Goal: Task Accomplishment & Management: Use online tool/utility

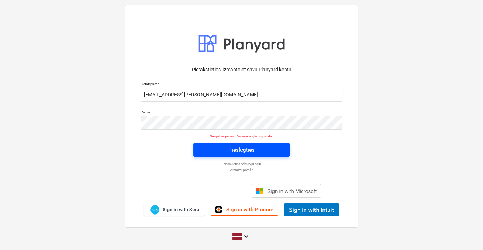
click at [238, 150] on div "Pieslēgties" at bounding box center [241, 149] width 26 height 9
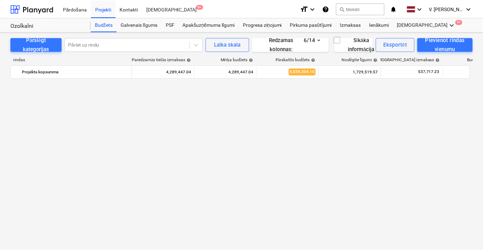
scroll to position [488, 0]
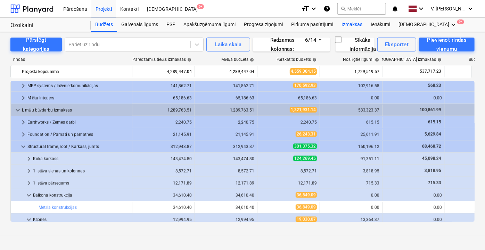
click at [355, 25] on div "Izmaksas" at bounding box center [351, 25] width 29 height 14
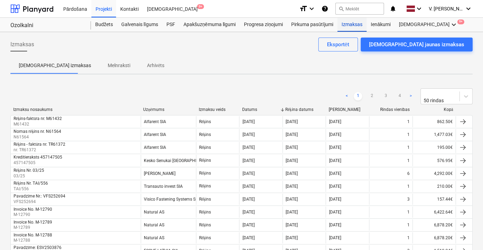
click at [351, 28] on div "Izmaksas" at bounding box center [351, 25] width 29 height 14
click at [105, 6] on div "Projekti" at bounding box center [103, 9] width 25 height 18
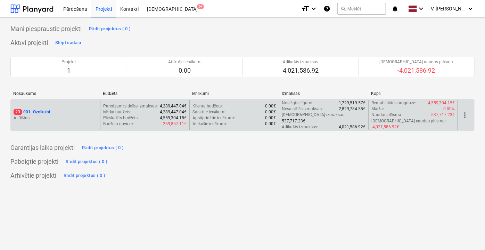
click at [72, 109] on div "23 001 - Ozolkalni" at bounding box center [56, 112] width 84 height 6
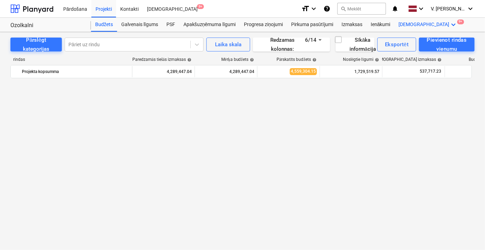
click at [403, 23] on div "Vairāk keyboard_arrow_down 9+" at bounding box center [427, 25] width 67 height 14
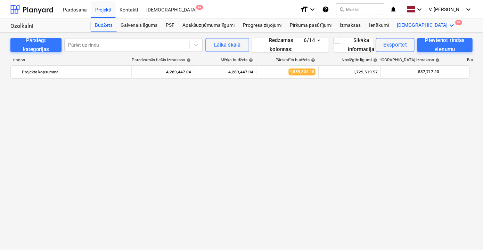
scroll to position [488, 0]
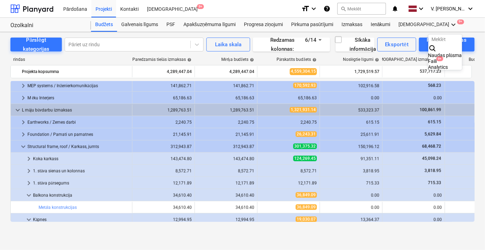
click at [428, 58] on div "Faili 9+" at bounding box center [445, 61] width 34 height 6
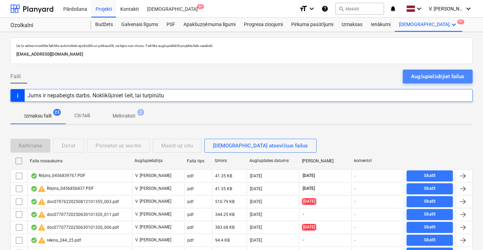
click at [426, 75] on div "Augšupielādējiet failus" at bounding box center [437, 76] width 53 height 9
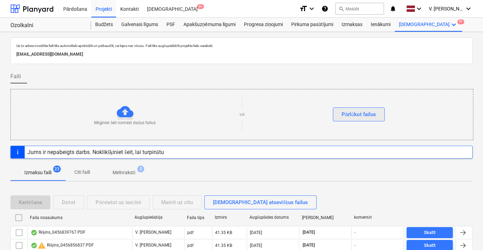
click at [373, 111] on div "Pārlūkot failus" at bounding box center [358, 114] width 34 height 9
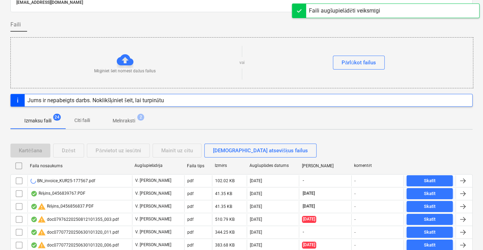
scroll to position [63, 0]
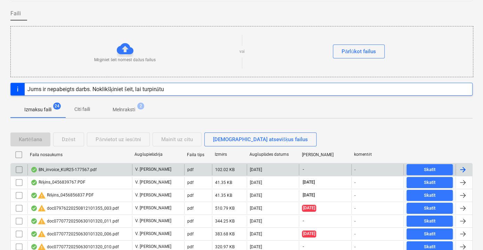
click at [106, 171] on div "BN_invoice_KUR25-177567.pdf" at bounding box center [79, 169] width 105 height 11
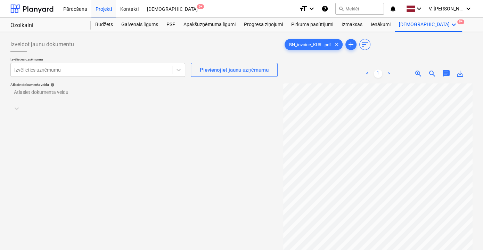
scroll to position [24, 21]
click at [153, 67] on div at bounding box center [91, 69] width 154 height 7
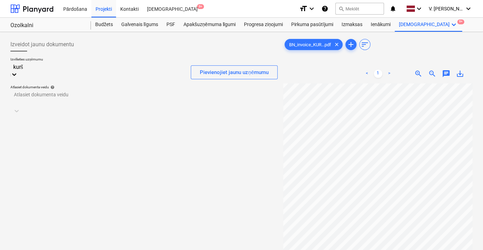
type input "kurši"
click at [56, 250] on div "Tirzniecības nams Kurši SIA" at bounding box center [241, 253] width 483 height 6
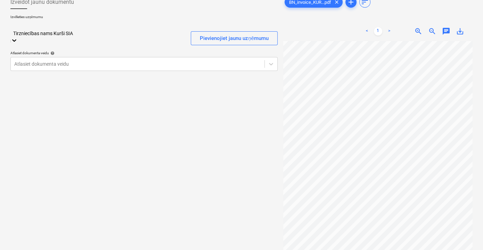
scroll to position [6, 0]
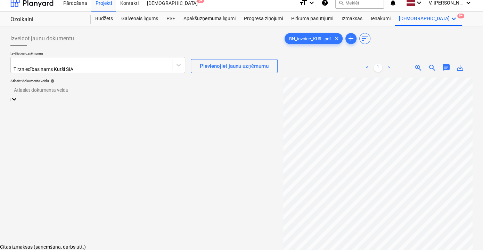
click at [84, 89] on div at bounding box center [144, 90] width 260 height 8
click at [86, 244] on div "Citas izmaksas (saņemšana, darbs utt.)" at bounding box center [241, 247] width 483 height 6
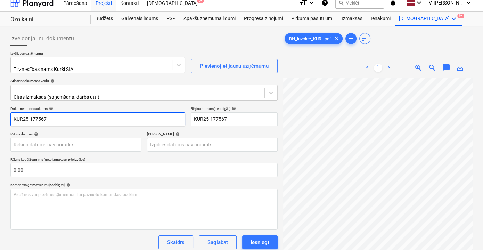
click at [97, 121] on input "KUR25-177567" at bounding box center [97, 119] width 175 height 14
type input "Pavadzīme Nr. KUR25-177567"
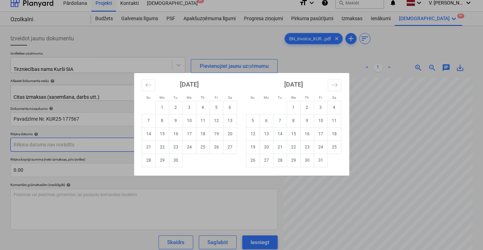
click at [94, 135] on body "Pārdošana Projekti Kontakti Iesūtne 9+ format_size keyboard_arrow_down help sea…" at bounding box center [241, 119] width 483 height 250
click at [214, 108] on td "5" at bounding box center [216, 107] width 14 height 13
type input "05 Sep 2025"
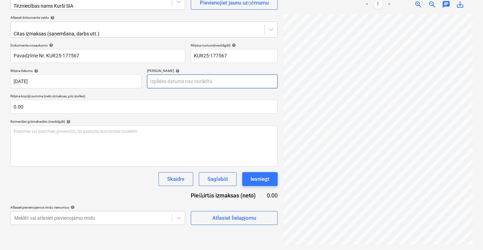
scroll to position [38, 0]
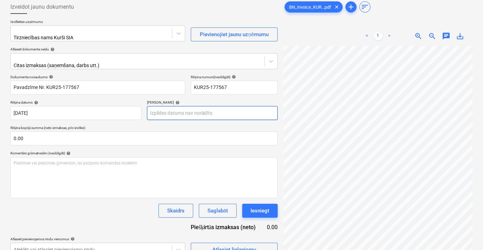
click at [186, 105] on body "Pārdošana Projekti Kontakti Iesūtne 9+ format_size keyboard_arrow_down help sea…" at bounding box center [241, 87] width 483 height 250
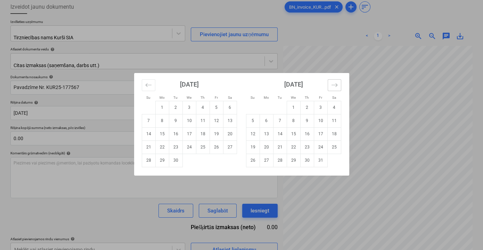
click at [334, 89] on button "Move forward to switch to the next month." at bounding box center [334, 85] width 14 height 12
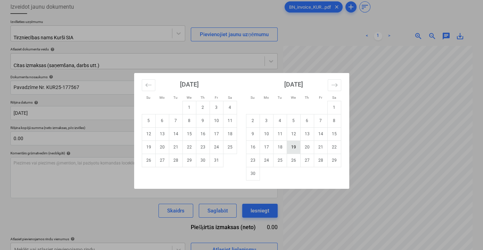
click at [294, 146] on td "19" at bounding box center [293, 146] width 14 height 13
type input "19 Nov 2025"
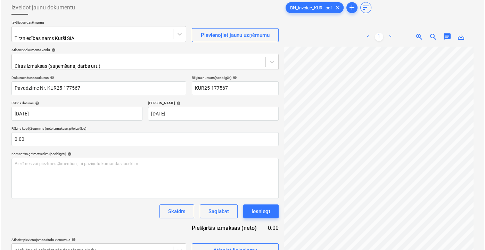
scroll to position [69, 0]
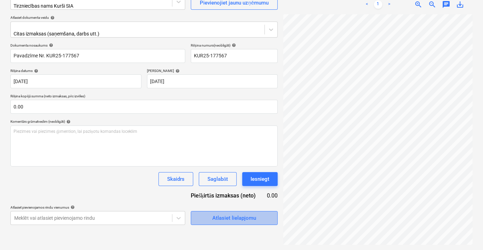
click at [222, 214] on div "Atlasiet lielapjomu" at bounding box center [234, 217] width 44 height 9
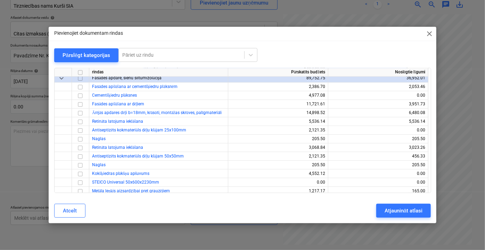
scroll to position [2052, 0]
click at [81, 130] on input "checkbox" at bounding box center [80, 130] width 8 height 8
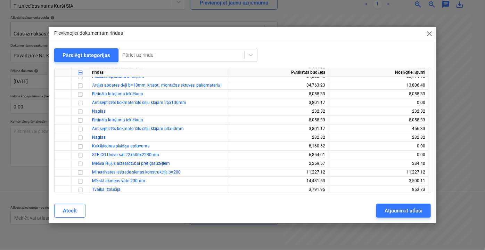
scroll to position [3567, 0]
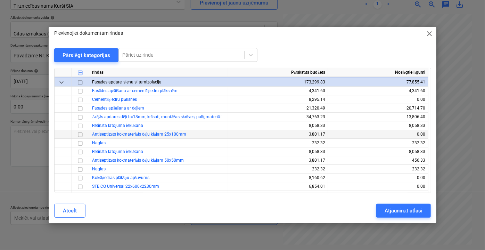
click at [81, 133] on input "checkbox" at bounding box center [80, 134] width 8 height 8
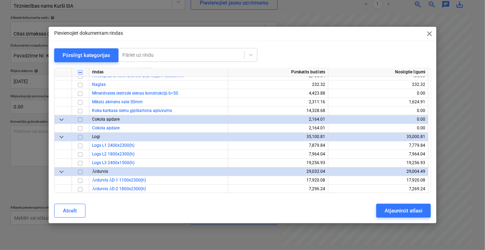
scroll to position [664, 0]
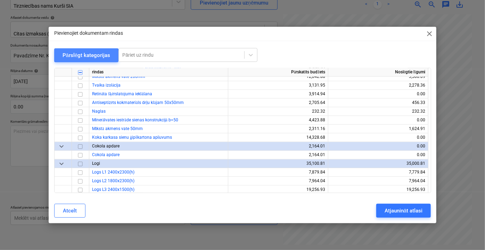
click at [85, 58] on div "Pārslēgt kategorijas" at bounding box center [87, 55] width 48 height 9
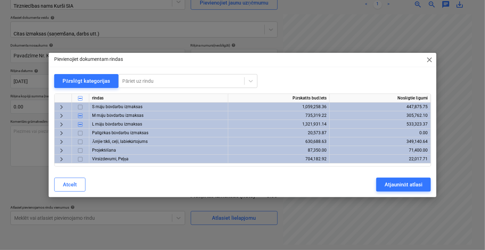
click at [63, 104] on span "keyboard_arrow_right" at bounding box center [61, 107] width 8 height 8
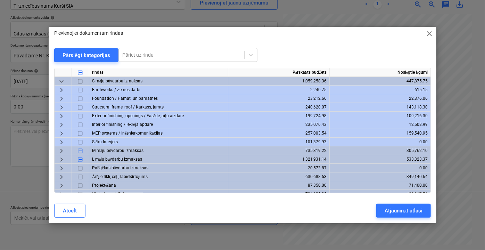
click at [61, 116] on span "keyboard_arrow_right" at bounding box center [61, 115] width 8 height 8
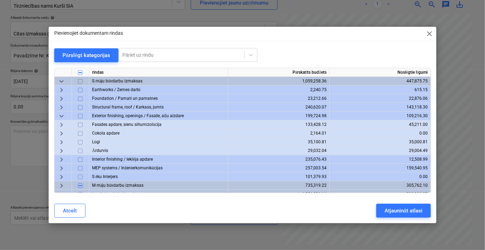
click at [63, 125] on span "keyboard_arrow_right" at bounding box center [61, 124] width 8 height 8
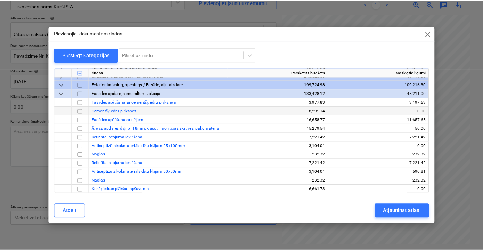
scroll to position [31, 0]
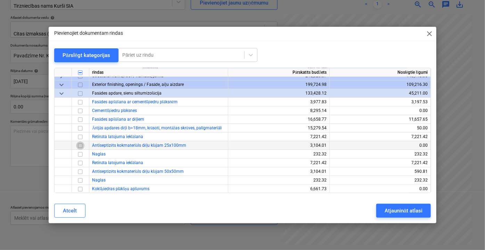
click at [81, 144] on input "checkbox" at bounding box center [80, 145] width 8 height 8
drag, startPoint x: 398, startPoint y: 209, endPoint x: 394, endPoint y: 210, distance: 4.2
click at [394, 210] on div "Atjaunināt atlasi" at bounding box center [403, 210] width 38 height 9
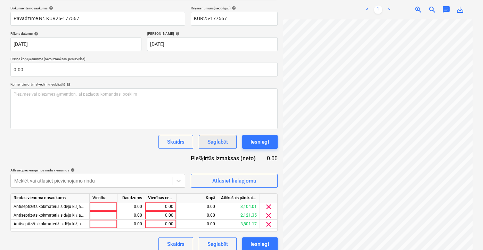
scroll to position [108, 0]
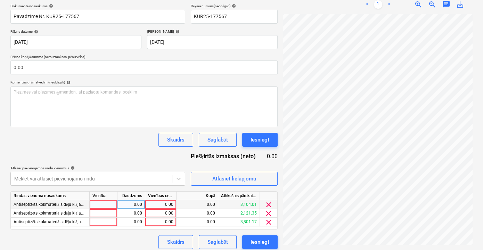
click at [172, 200] on div "0.00" at bounding box center [160, 204] width 25 height 9
type input "1915.45"
click at [172, 200] on input "1915.45" at bounding box center [160, 204] width 31 height 8
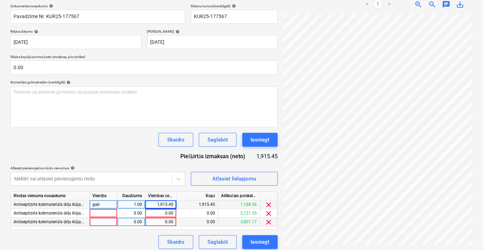
click at [163, 217] on div "0.00" at bounding box center [160, 221] width 25 height 9
click at [164, 209] on div "0.00" at bounding box center [160, 213] width 25 height 9
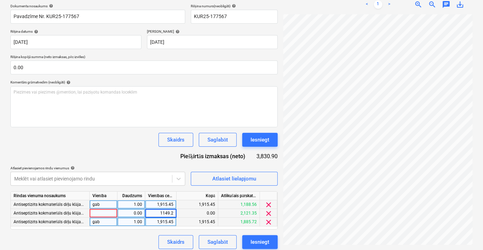
type input "1149.27"
drag, startPoint x: 128, startPoint y: 232, endPoint x: 134, endPoint y: 232, distance: 5.9
click at [128, 235] on div "Skaidrs Saglabāt Iesniegt" at bounding box center [143, 242] width 267 height 14
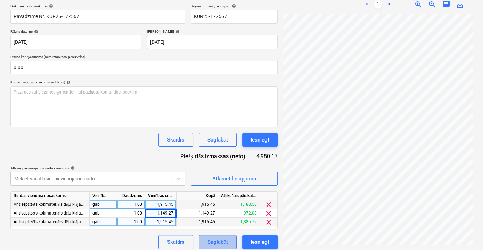
click at [226, 237] on div "Saglabāt" at bounding box center [217, 241] width 20 height 9
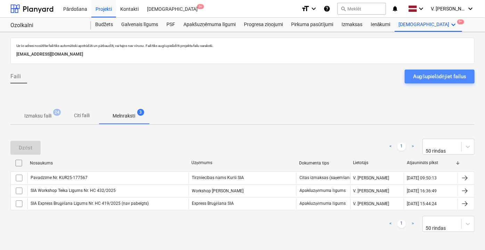
click at [441, 74] on div "Augšupielādējiet failus" at bounding box center [439, 76] width 53 height 9
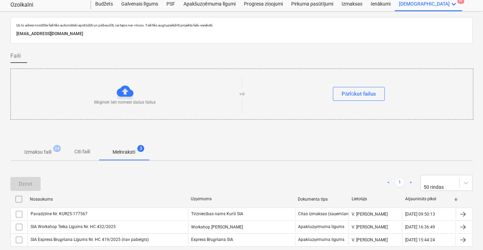
scroll to position [52, 0]
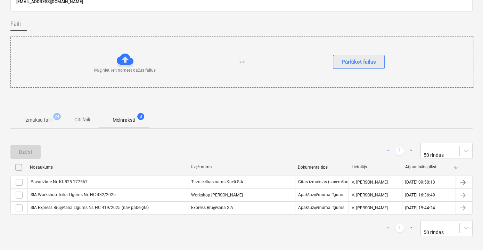
click at [345, 60] on div "Pārlūkot failus" at bounding box center [358, 61] width 34 height 9
click at [361, 66] on button "Pārlūkot failus" at bounding box center [359, 62] width 52 height 14
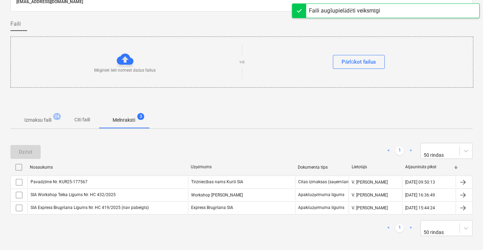
click at [87, 116] on p "Citi faili" at bounding box center [82, 119] width 17 height 7
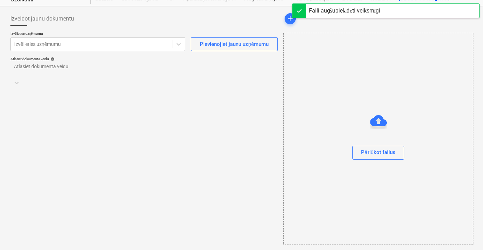
scroll to position [25, 0]
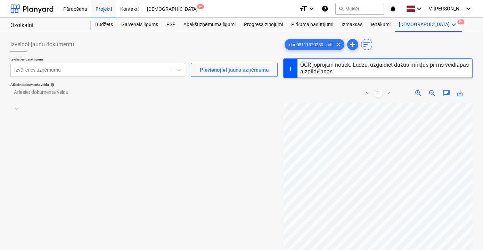
scroll to position [67, 21]
click at [144, 69] on div at bounding box center [91, 69] width 154 height 7
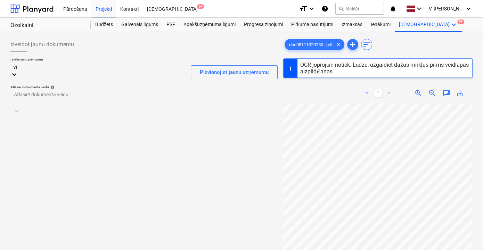
type input "vis"
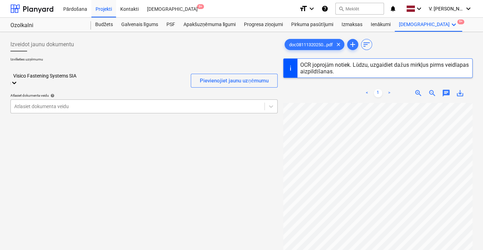
click at [128, 103] on div at bounding box center [137, 106] width 247 height 7
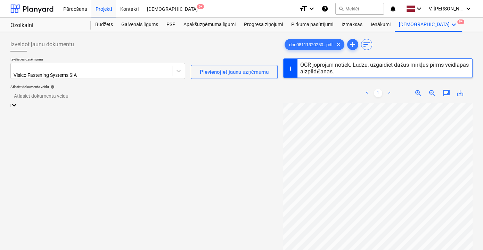
click at [112, 250] on div "Citas izmaksas (saņemšana, darbs utt.)" at bounding box center [241, 253] width 483 height 6
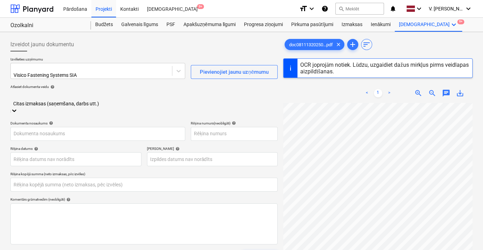
type input "doc08111320250904115458_001.pdf"
type input "0.00"
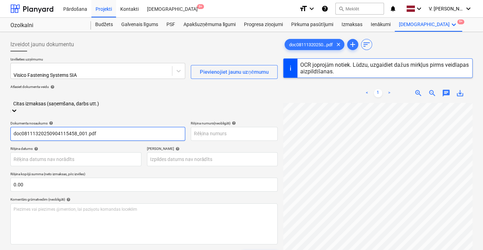
click at [118, 127] on input "doc08111320250904115458_001.pdf" at bounding box center [97, 134] width 175 height 14
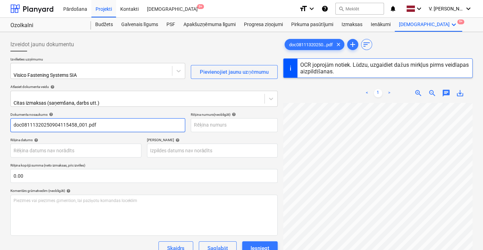
click at [118, 121] on input "doc08111320250904115458_001.pdf" at bounding box center [97, 125] width 175 height 14
type input "VFS253465"
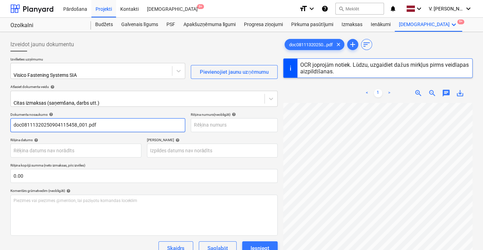
type input "02 Sep 2025"
type input "16 Sep 2025"
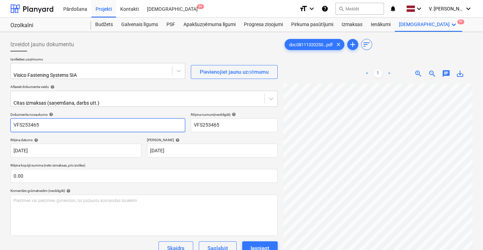
click at [14, 119] on input "VFS253465" at bounding box center [97, 125] width 175 height 14
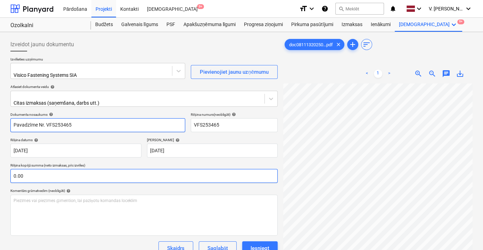
scroll to position [63, 0]
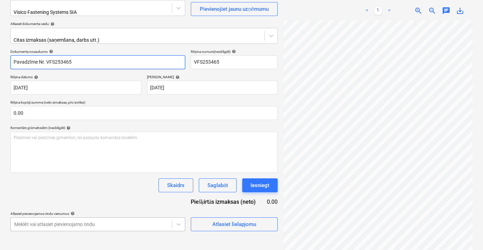
type input "Pavadzīme Nr. VFS253465"
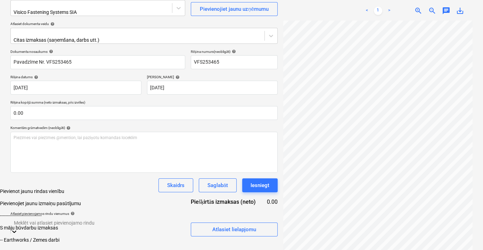
scroll to position [148, 0]
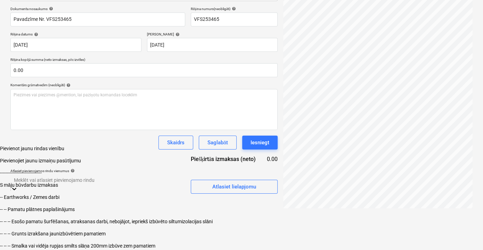
click at [122, 219] on body "Pārdošana Projekti Kontakti Iesūtne 9+ format_size keyboard_arrow_down help sea…" at bounding box center [241, 71] width 483 height 355
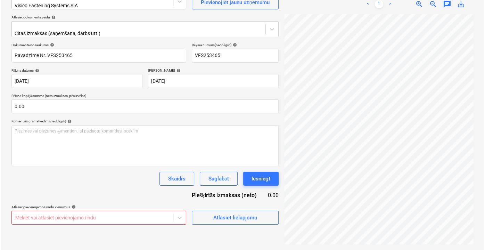
scroll to position [69, 0]
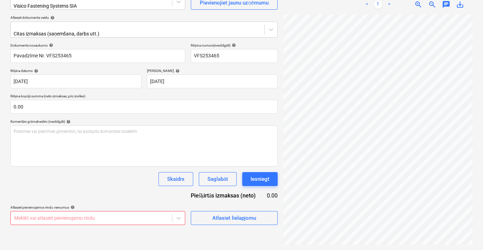
click at [116, 111] on div "Dokumenta nosaukums help Pavadzīme Nr. VFS253465 Rēķina numurs (neobligāti) hel…" at bounding box center [143, 134] width 267 height 182
click at [238, 215] on div "Atlasiet lielapjomu" at bounding box center [234, 217] width 44 height 9
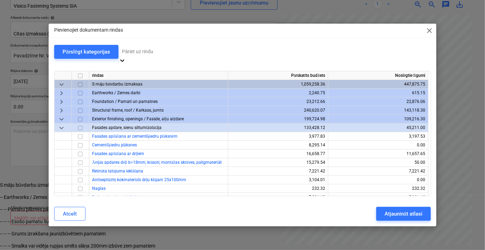
click at [133, 52] on div at bounding box center [188, 52] width 132 height 8
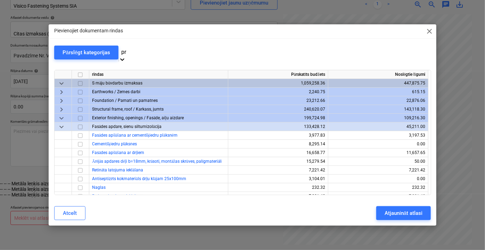
type input "p"
type input "gra"
click at [160, 181] on div "-- -- -- Metāla leņķis aizsardzībai pret grauzējiem" at bounding box center [241, 184] width 482 height 6
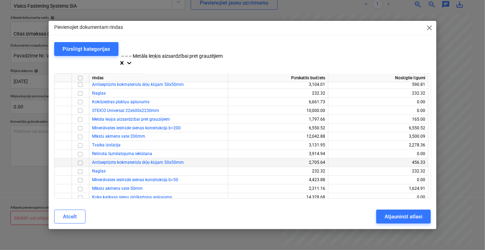
scroll to position [579, 0]
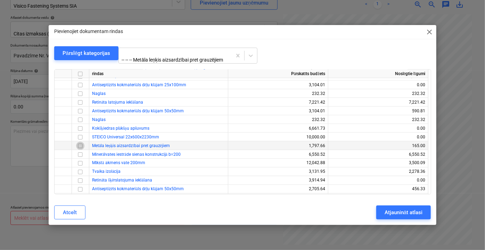
click at [81, 144] on input "checkbox" at bounding box center [80, 146] width 8 height 8
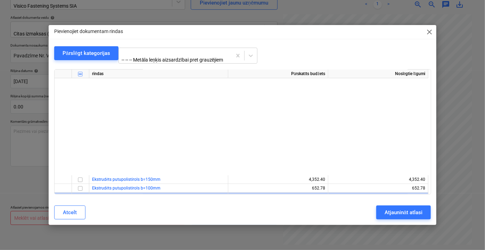
scroll to position [0, 0]
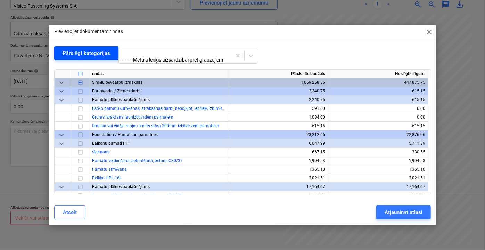
click at [84, 56] on div "Pārslēgt kategorijas" at bounding box center [87, 53] width 48 height 9
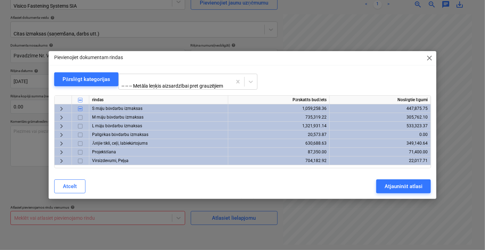
click at [63, 115] on span "keyboard_arrow_right" at bounding box center [61, 117] width 8 height 8
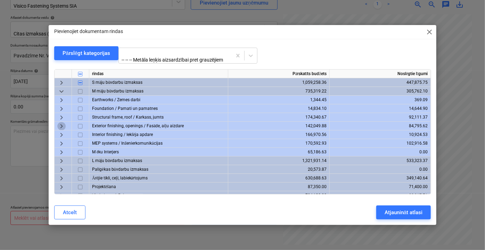
click at [59, 123] on span "keyboard_arrow_right" at bounding box center [61, 126] width 8 height 8
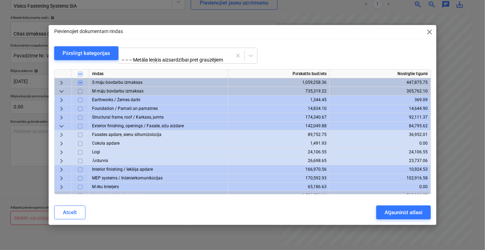
click at [61, 142] on span "keyboard_arrow_right" at bounding box center [61, 143] width 8 height 8
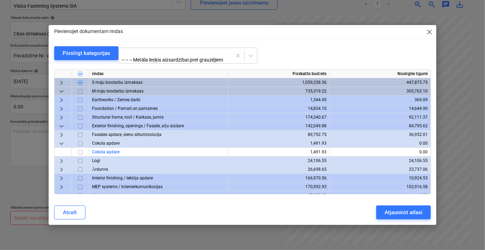
click at [61, 142] on span "keyboard_arrow_down" at bounding box center [61, 143] width 8 height 8
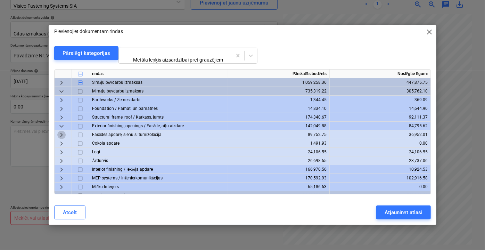
click at [61, 134] on span "keyboard_arrow_right" at bounding box center [61, 135] width 8 height 8
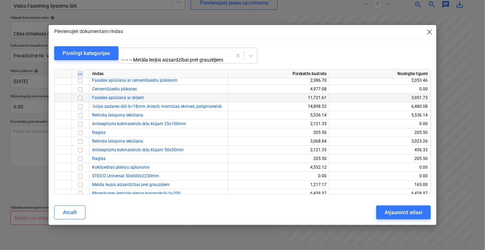
scroll to position [31, 0]
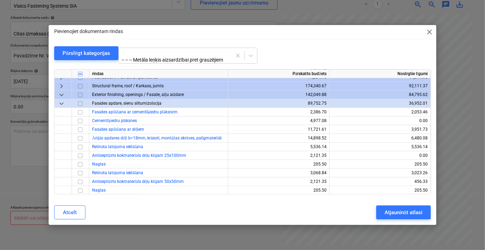
click at [64, 103] on span "keyboard_arrow_down" at bounding box center [61, 103] width 8 height 8
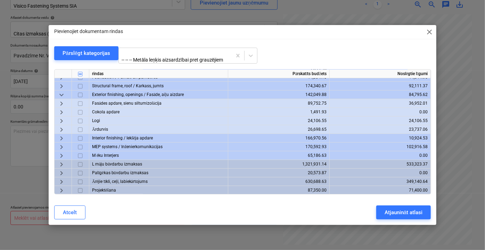
click at [61, 101] on span "keyboard_arrow_right" at bounding box center [61, 103] width 8 height 8
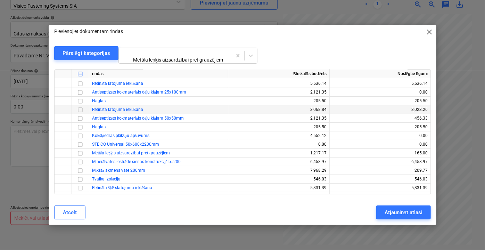
scroll to position [126, 0]
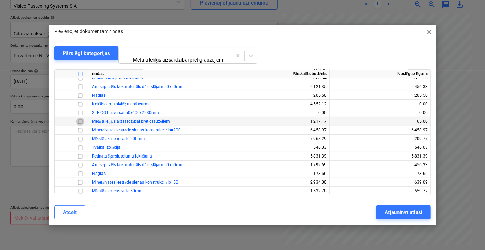
click at [81, 120] on input "checkbox" at bounding box center [80, 121] width 8 height 8
click at [85, 58] on div "Pārslēgt kategorijas" at bounding box center [87, 53] width 48 height 9
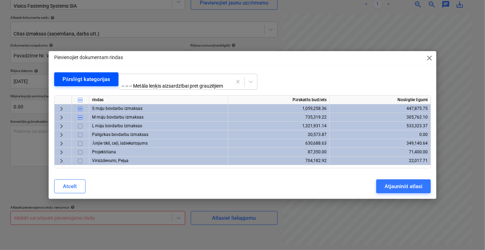
scroll to position [0, 0]
click at [62, 125] on span "keyboard_arrow_right" at bounding box center [61, 126] width 8 height 8
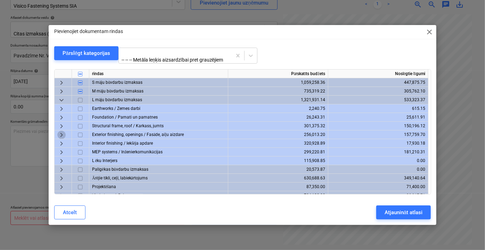
click at [60, 131] on span "keyboard_arrow_right" at bounding box center [61, 135] width 8 height 8
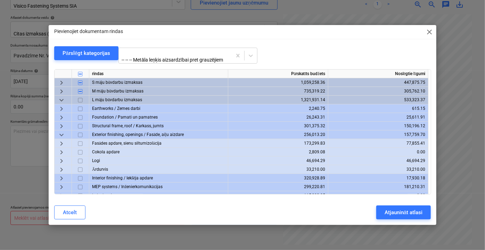
click at [58, 142] on span "keyboard_arrow_right" at bounding box center [61, 143] width 8 height 8
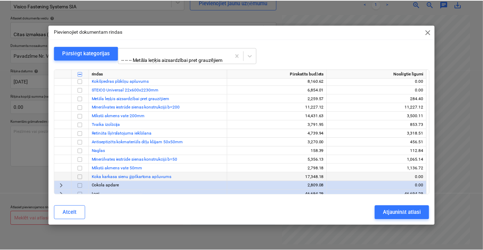
scroll to position [126, 0]
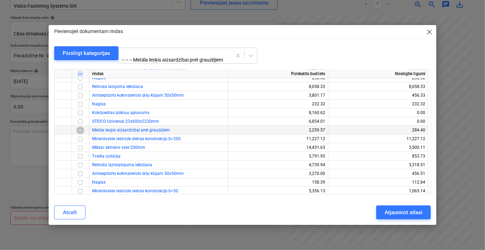
click at [81, 128] on input "checkbox" at bounding box center [80, 130] width 8 height 8
click at [402, 213] on div "Atjaunināt atlasi" at bounding box center [403, 212] width 38 height 9
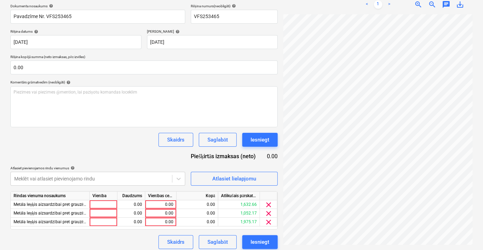
scroll to position [31, 20]
click at [164, 200] on div "0.00" at bounding box center [160, 204] width 25 height 9
type input "558.46"
click at [160, 200] on input "558.46" at bounding box center [160, 204] width 31 height 8
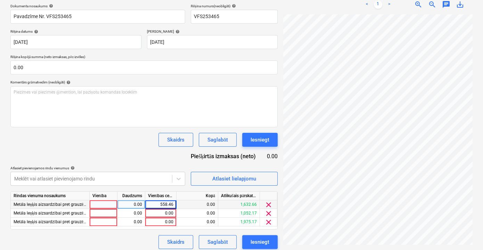
click at [160, 200] on input "558.46" at bounding box center [160, 204] width 31 height 8
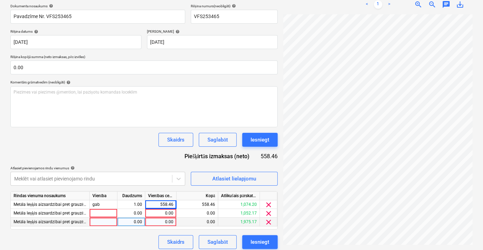
click at [163, 217] on div "0.00" at bounding box center [160, 221] width 25 height 9
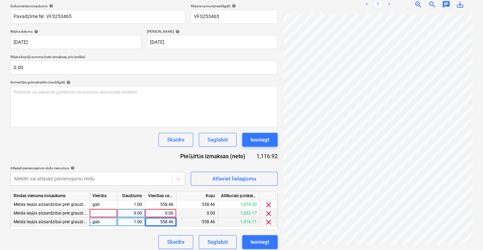
click at [166, 209] on div "0.00" at bounding box center [160, 213] width 25 height 9
type input "335.0769"
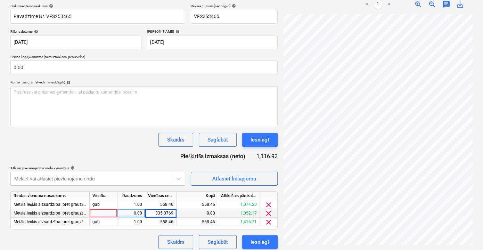
click at [133, 235] on div "Skaidrs Saglabāt Iesniegt" at bounding box center [143, 242] width 267 height 14
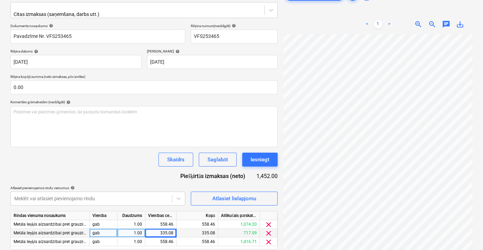
scroll to position [108, 0]
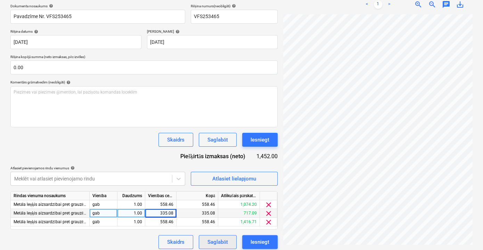
click at [219, 237] on div "Saglabāt" at bounding box center [217, 241] width 20 height 9
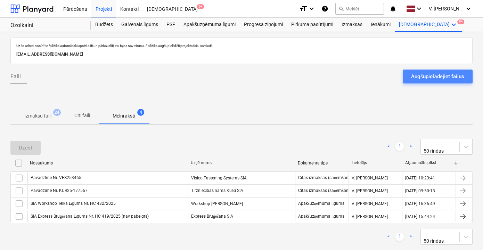
click at [420, 75] on div "Augšupielādējiet failus" at bounding box center [437, 76] width 53 height 9
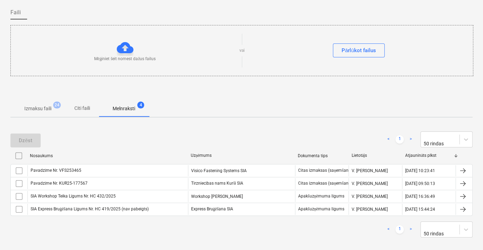
scroll to position [65, 0]
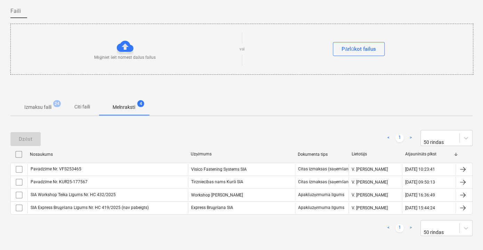
click at [247, 123] on div "Dzēst < 1 > 50 rindas Nosaukums Uzņēmums Dokumenta tips Lietotājs Atjaunināts p…" at bounding box center [241, 183] width 462 height 123
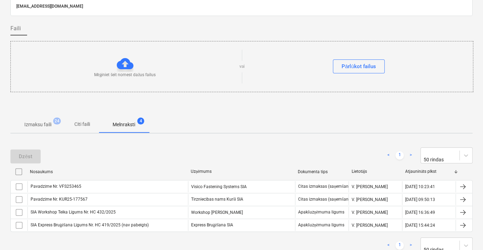
scroll to position [34, 0]
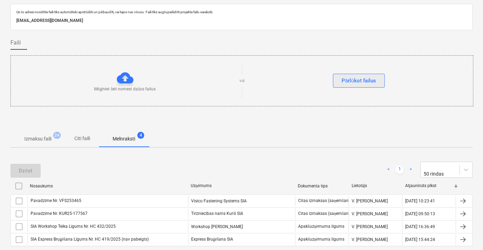
click at [360, 81] on div "Pārlūkot failus" at bounding box center [358, 80] width 34 height 9
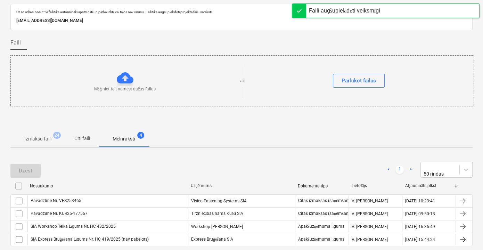
click at [83, 142] on span "Citi faili" at bounding box center [81, 138] width 33 height 11
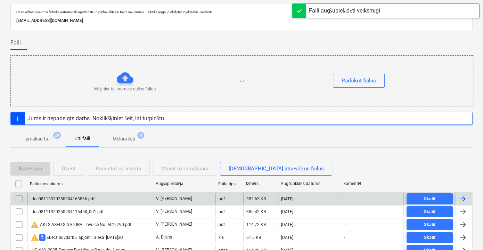
click at [89, 199] on div "doc08113320250904163836.pdf" at bounding box center [63, 198] width 64 height 5
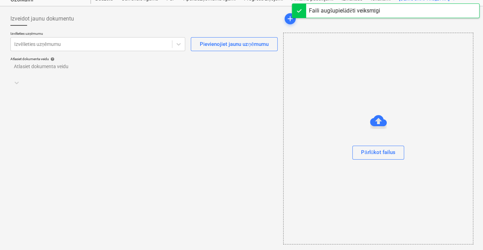
scroll to position [25, 0]
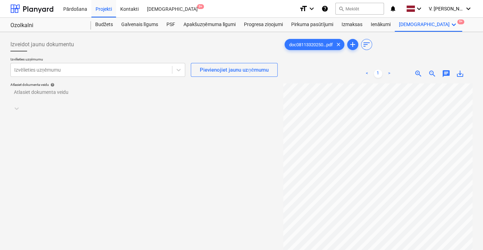
scroll to position [0, 21]
click at [72, 69] on div at bounding box center [91, 69] width 154 height 7
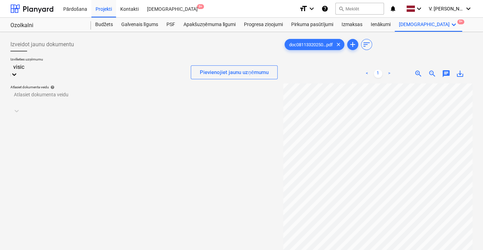
type input "visico"
click at [95, 250] on div "Visico Fastening Systems SIA" at bounding box center [241, 253] width 483 height 6
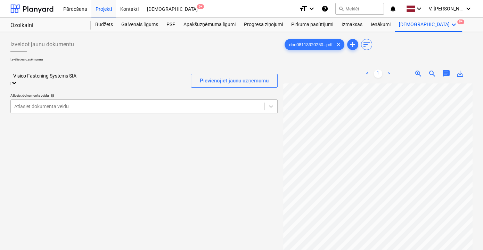
click at [149, 103] on div at bounding box center [137, 106] width 247 height 7
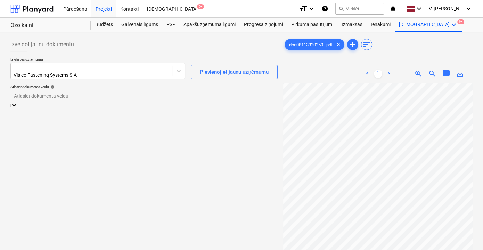
click at [130, 250] on div "Citas izmaksas (saņemšana, darbs utt.)" at bounding box center [241, 253] width 483 height 6
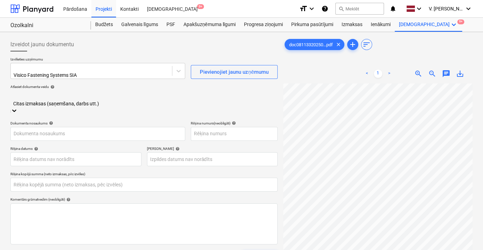
type input "VFS253506"
type input "03 Sep 2025"
type input "17 Sep 2025"
type input "0.00"
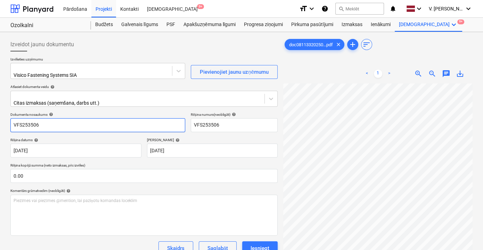
click at [15, 120] on input "VFS253506" at bounding box center [97, 125] width 175 height 14
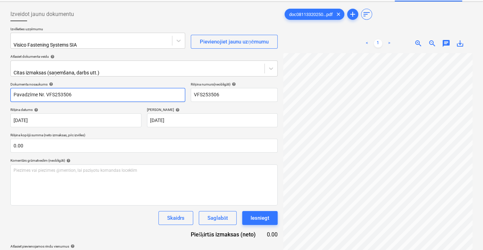
scroll to position [69, 0]
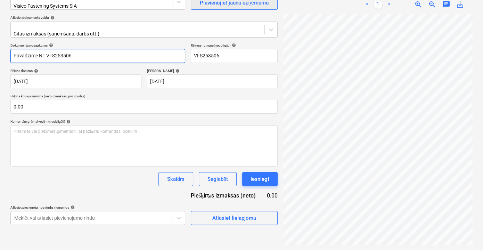
type input "Pavadzīme Nr. VFS253506"
click at [234, 213] on div "Atlasiet lielapjomu" at bounding box center [234, 217] width 44 height 9
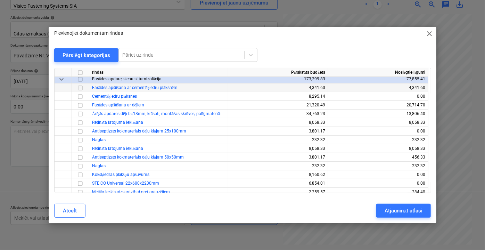
scroll to position [63, 0]
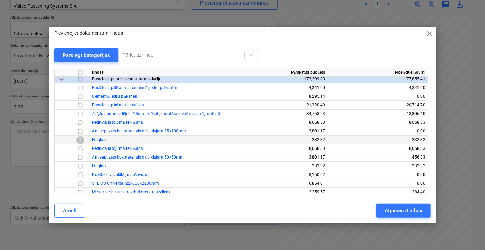
click at [80, 140] on input "checkbox" at bounding box center [80, 139] width 8 height 8
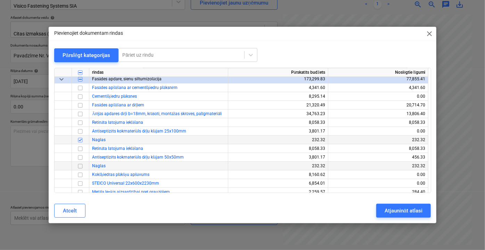
click at [80, 167] on input "checkbox" at bounding box center [80, 165] width 8 height 8
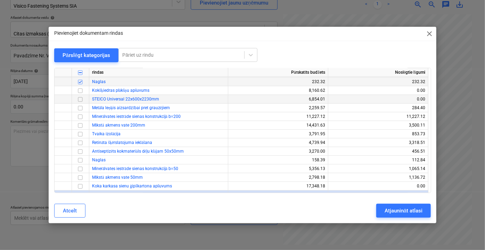
scroll to position [158, 0]
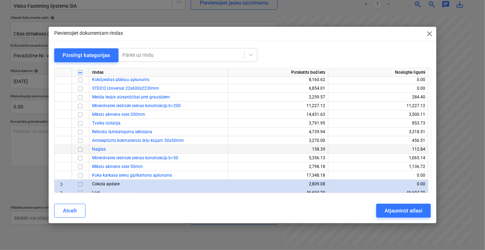
click at [81, 148] on input "checkbox" at bounding box center [80, 149] width 8 height 8
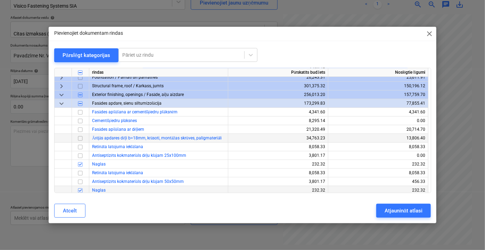
scroll to position [0, 0]
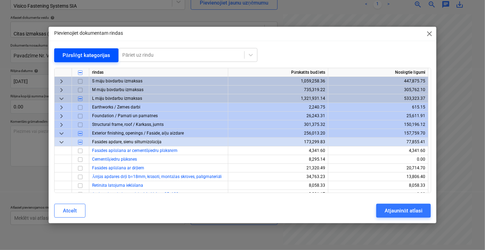
click at [107, 56] on div "Pārslēgt kategorijas" at bounding box center [87, 55] width 48 height 9
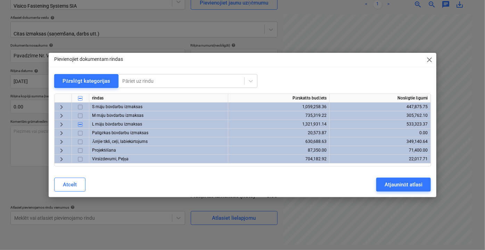
click at [61, 117] on span "keyboard_arrow_right" at bounding box center [61, 115] width 8 height 8
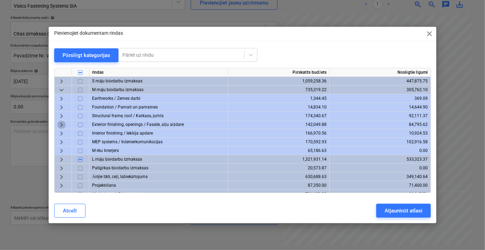
click at [62, 125] on span "keyboard_arrow_right" at bounding box center [61, 124] width 8 height 8
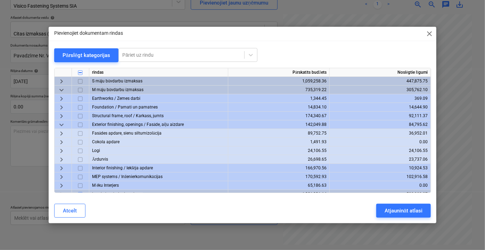
click at [62, 132] on span "keyboard_arrow_right" at bounding box center [61, 133] width 8 height 8
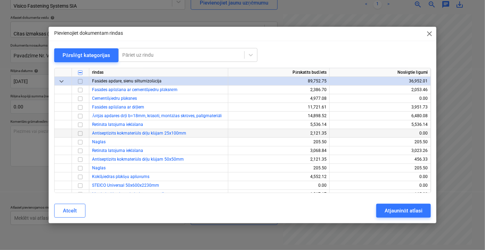
scroll to position [63, 0]
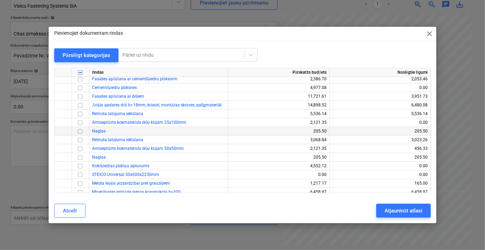
click at [82, 130] on input "checkbox" at bounding box center [80, 131] width 8 height 8
click at [77, 156] on input "checkbox" at bounding box center [80, 157] width 8 height 8
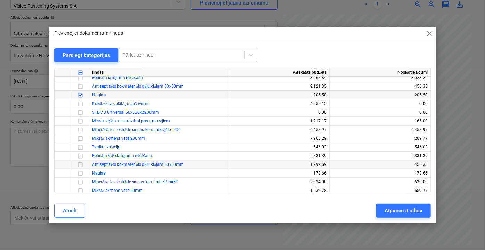
scroll to position [126, 0]
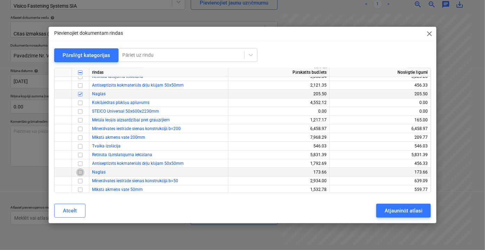
click at [81, 170] on input "checkbox" at bounding box center [80, 172] width 8 height 8
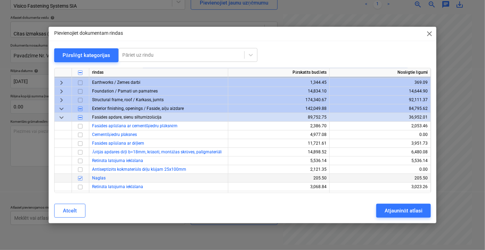
scroll to position [0, 0]
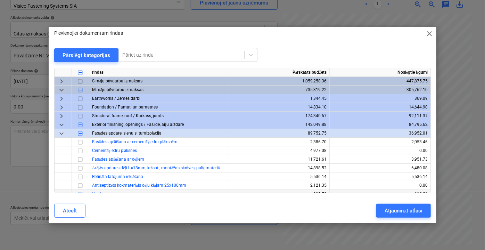
click at [63, 89] on span "keyboard_arrow_down" at bounding box center [61, 89] width 8 height 8
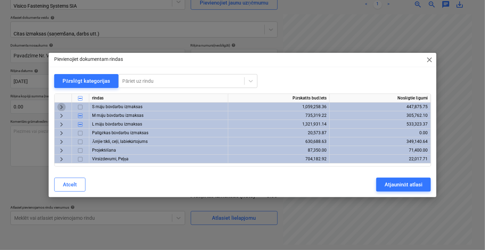
click at [64, 106] on span "keyboard_arrow_right" at bounding box center [61, 107] width 8 height 8
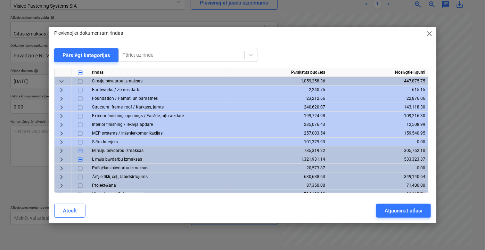
click at [62, 116] on span "keyboard_arrow_right" at bounding box center [61, 115] width 8 height 8
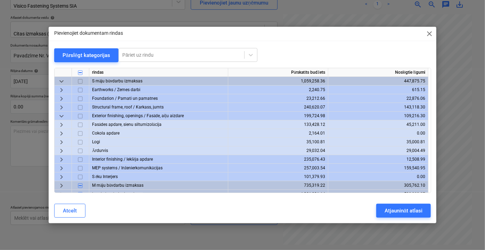
click at [58, 125] on span "keyboard_arrow_right" at bounding box center [61, 124] width 8 height 8
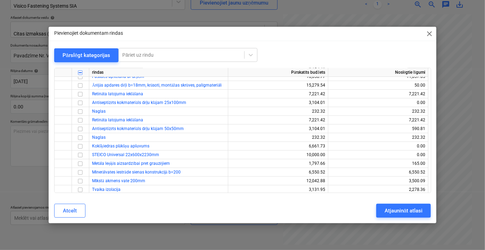
scroll to position [94, 0]
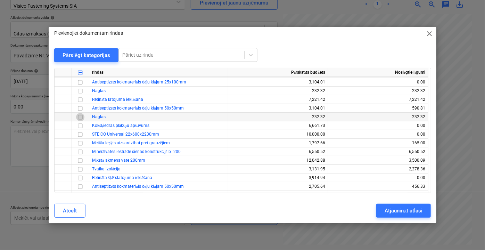
click at [80, 117] on input "checkbox" at bounding box center [80, 117] width 8 height 8
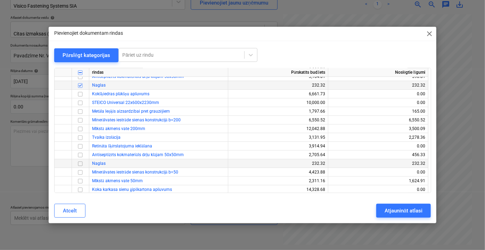
click at [81, 164] on input "checkbox" at bounding box center [80, 163] width 8 height 8
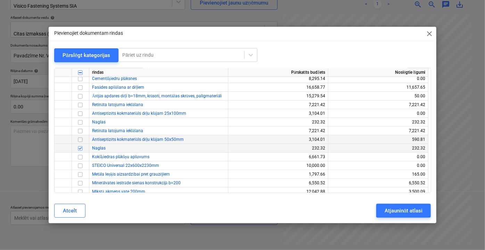
scroll to position [63, 0]
click at [82, 123] on input "checkbox" at bounding box center [80, 122] width 8 height 8
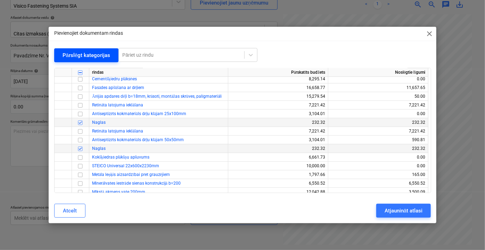
click at [85, 55] on div "Pārslēgt kategorijas" at bounding box center [87, 55] width 48 height 9
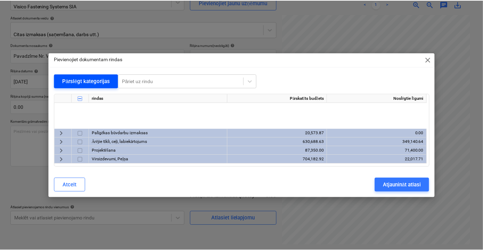
scroll to position [0, 0]
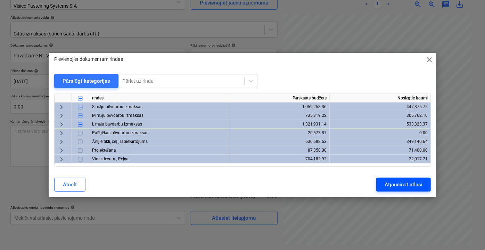
click at [406, 186] on div "Atjaunināt atlasi" at bounding box center [403, 184] width 38 height 9
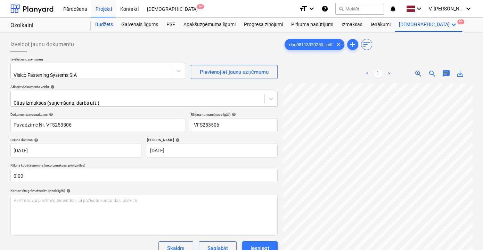
click at [101, 21] on div "Budžets" at bounding box center [104, 25] width 26 height 14
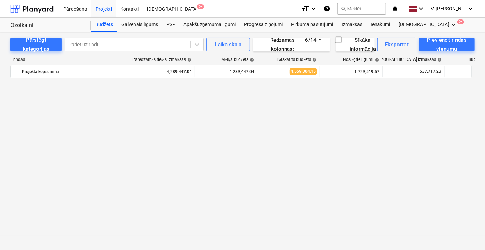
scroll to position [488, 0]
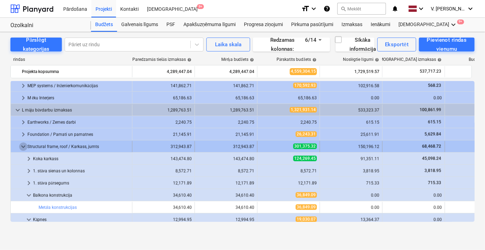
click at [22, 147] on span "keyboard_arrow_down" at bounding box center [23, 146] width 8 height 8
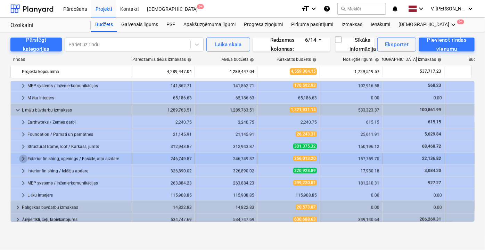
click at [23, 158] on span "keyboard_arrow_right" at bounding box center [23, 159] width 8 height 8
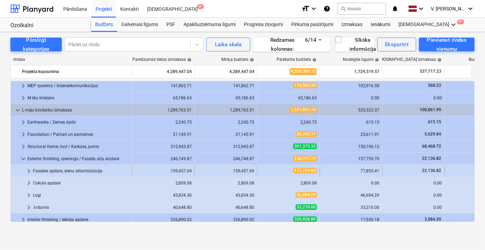
click at [30, 169] on span "keyboard_arrow_right" at bounding box center [29, 171] width 8 height 8
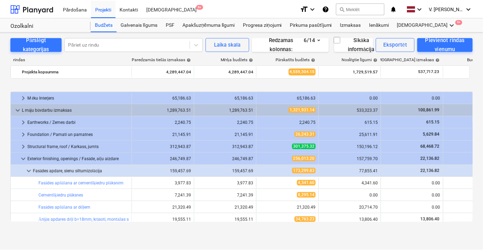
scroll to position [551, 0]
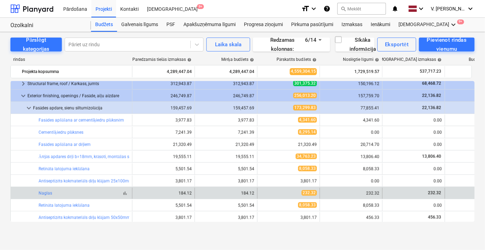
click at [90, 192] on div "bar_chart Naglas" at bounding box center [84, 193] width 91 height 5
click at [47, 192] on link "Naglas" at bounding box center [46, 193] width 14 height 5
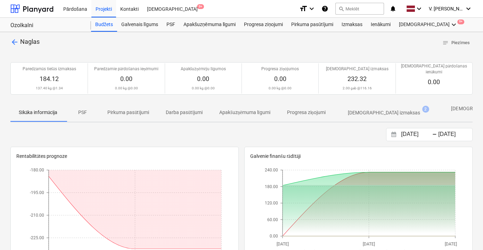
click at [381, 109] on p "Apstiprinātas izmaksas" at bounding box center [384, 112] width 72 height 7
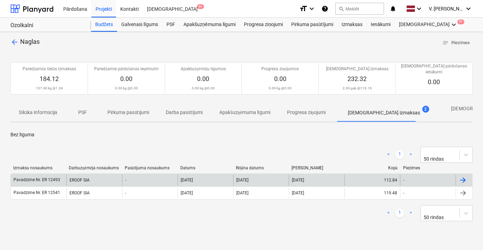
click at [121, 174] on div "EROOF SIA" at bounding box center [94, 179] width 56 height 11
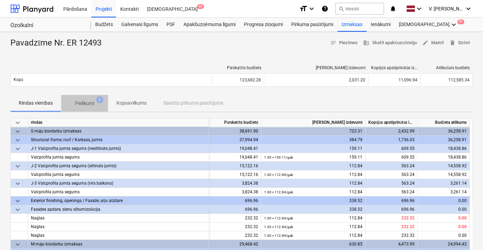
click at [89, 105] on p "Pielikumi" at bounding box center [84, 103] width 19 height 7
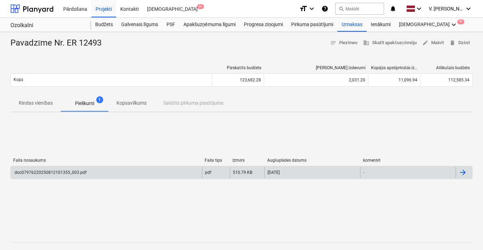
click at [69, 171] on div "doc07976220250812101355_003.pdf" at bounding box center [50, 172] width 73 height 5
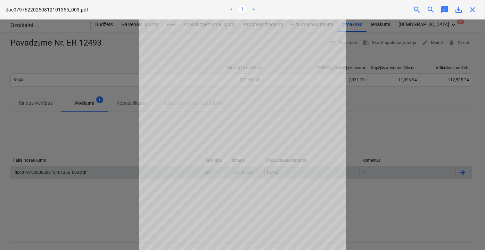
click at [111, 200] on div at bounding box center [242, 134] width 485 height 230
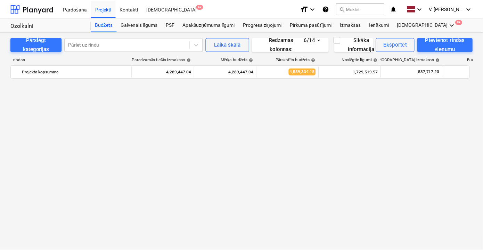
scroll to position [551, 0]
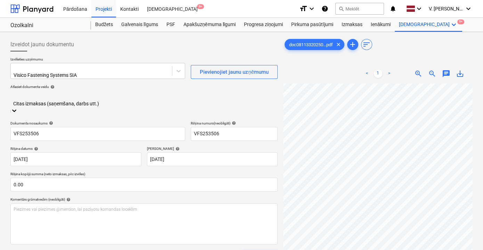
scroll to position [31, 0]
